Goal: Transaction & Acquisition: Purchase product/service

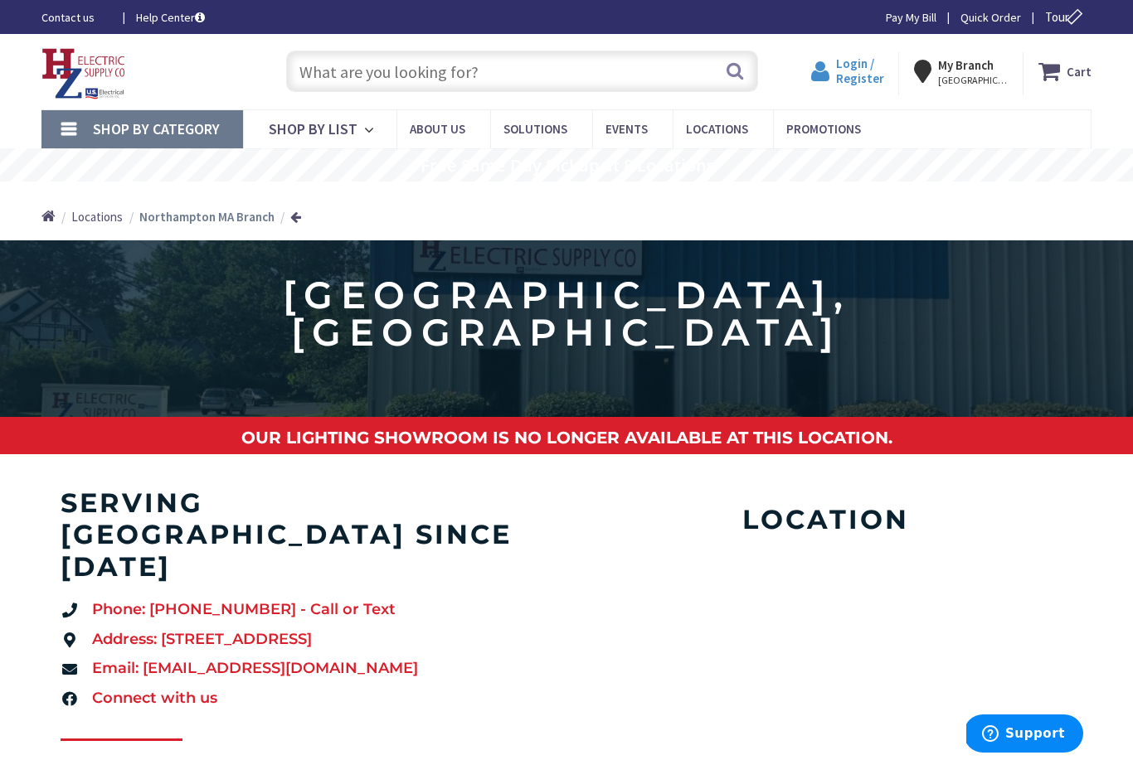
click at [859, 75] on span "Login / Register" at bounding box center [860, 71] width 48 height 31
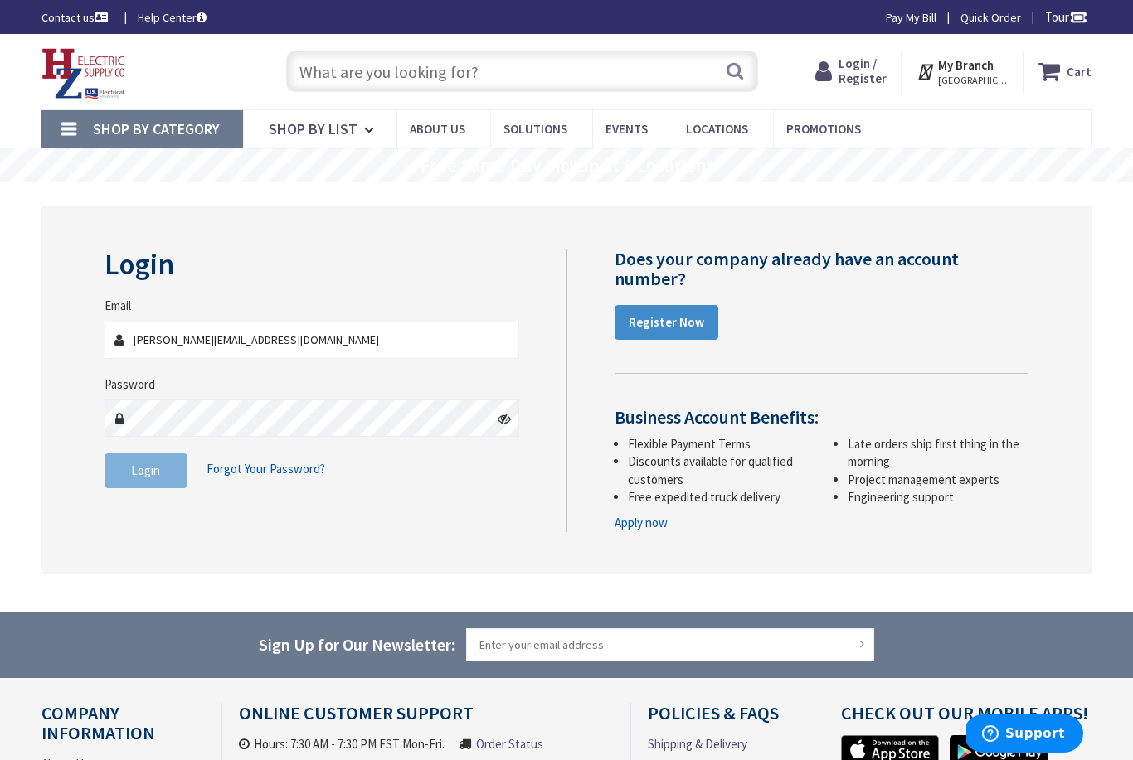
type input "[PERSON_NAME][EMAIL_ADDRESS][DOMAIN_NAME]"
click at [132, 474] on span "Login" at bounding box center [145, 471] width 29 height 16
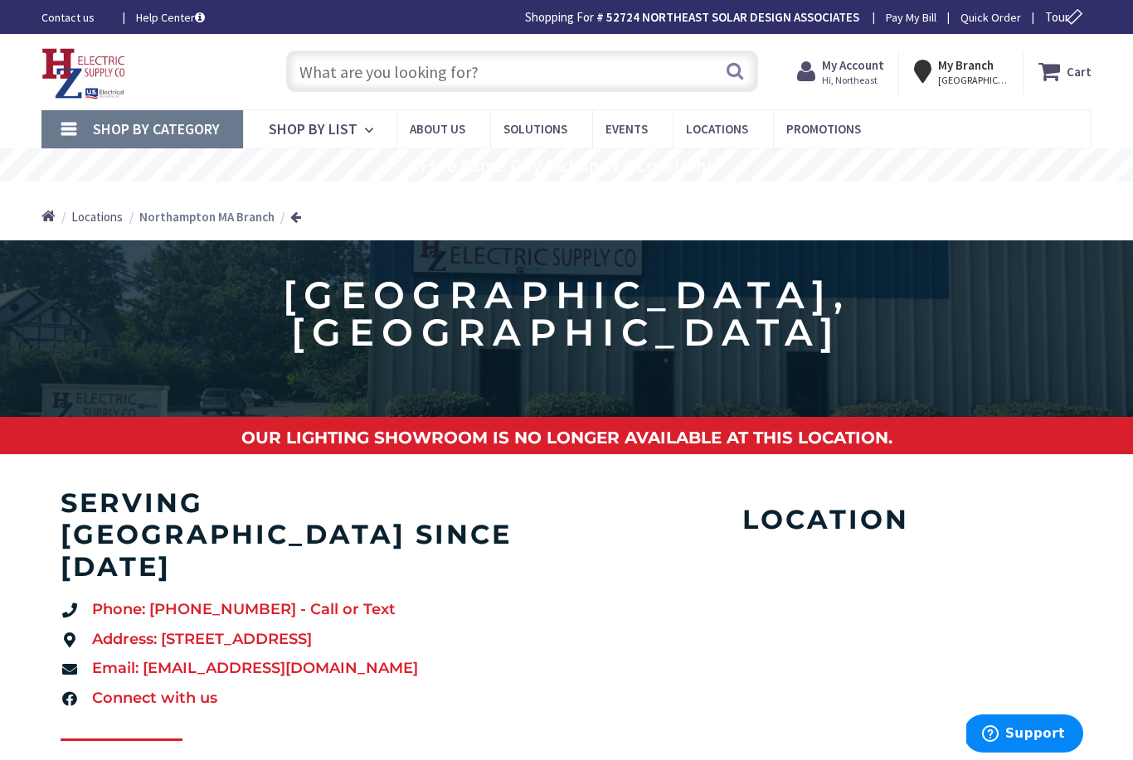
click at [420, 65] on input "text" at bounding box center [522, 71] width 472 height 41
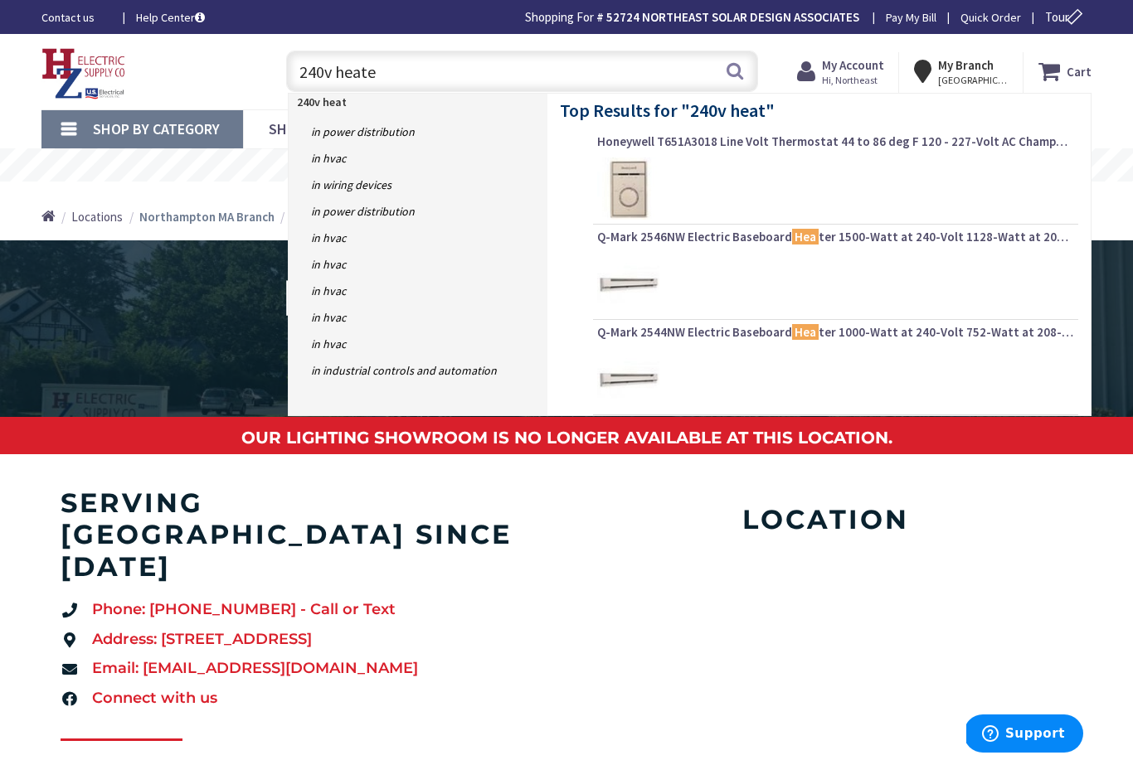
type input "240v heater"
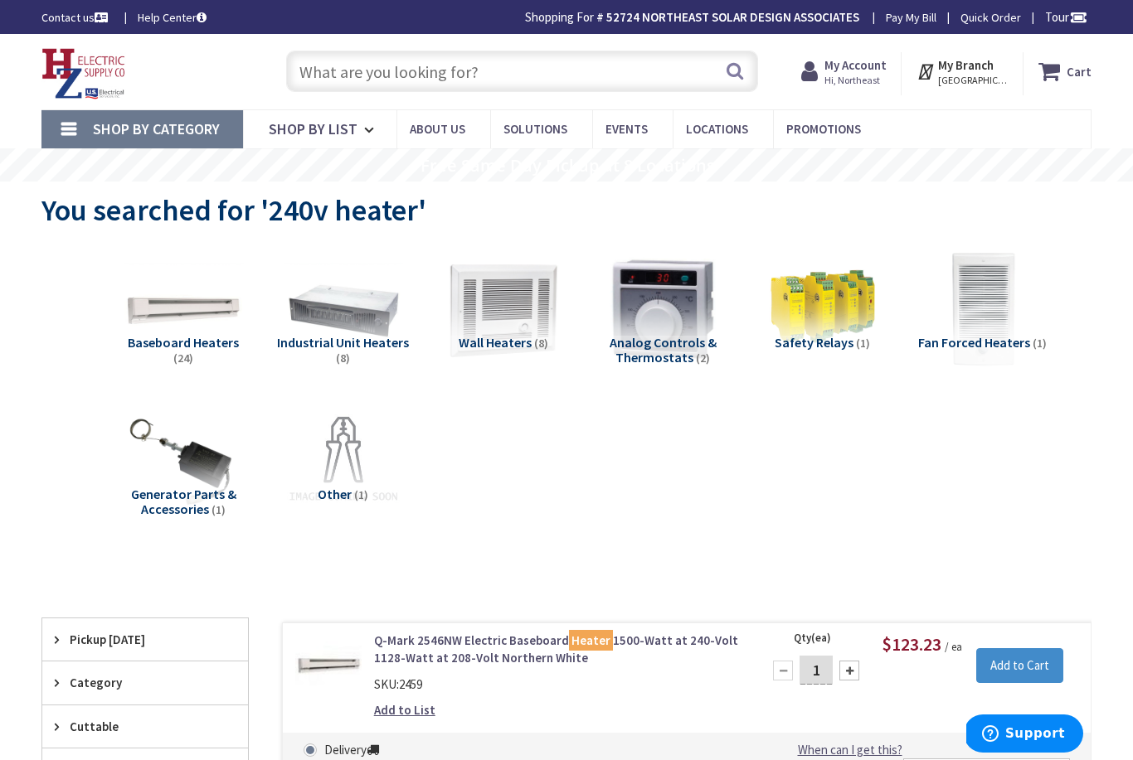
click at [363, 87] on input "text" at bounding box center [522, 71] width 472 height 41
click at [360, 77] on input "text" at bounding box center [522, 71] width 472 height 41
click at [335, 70] on input "text" at bounding box center [522, 71] width 472 height 41
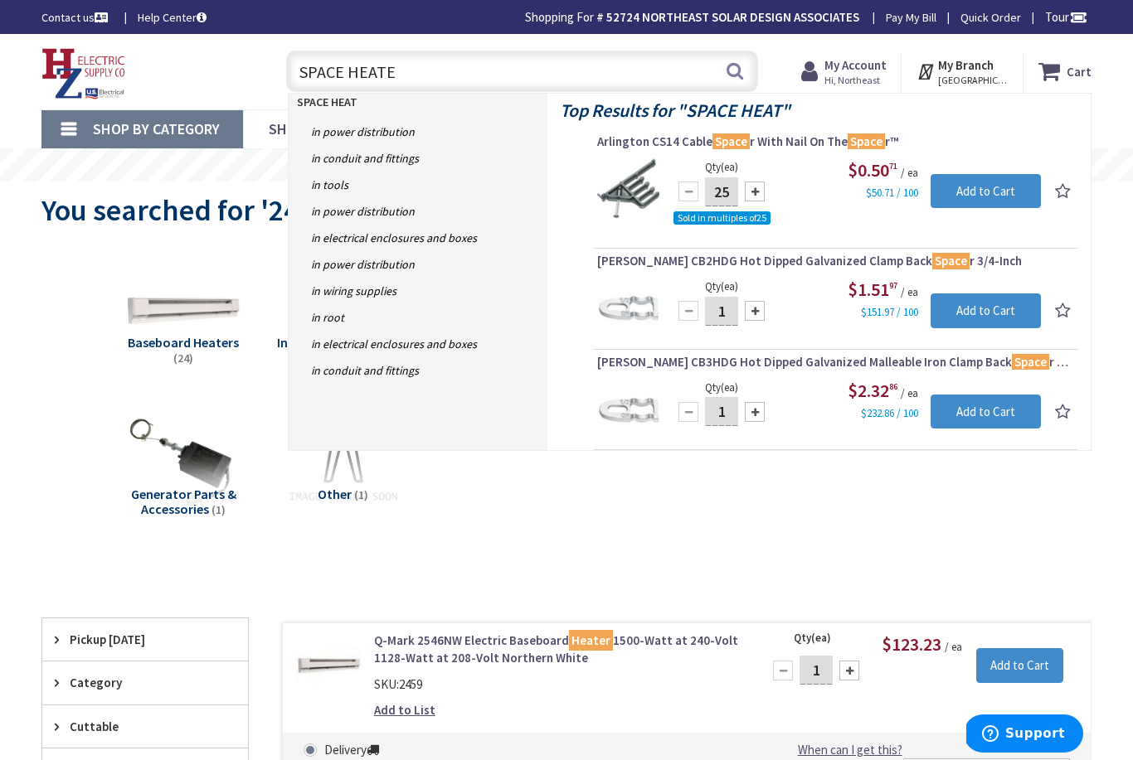
type input "SPACE HEATER"
